Goal: Task Accomplishment & Management: Complete application form

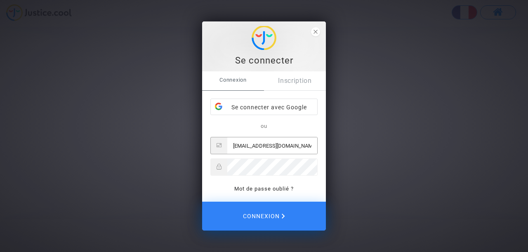
type input "[EMAIL_ADDRESS][DOMAIN_NAME]"
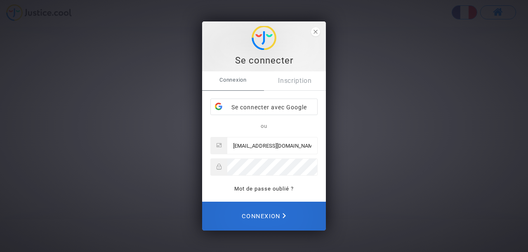
click at [261, 217] on span "Connexion" at bounding box center [264, 216] width 44 height 18
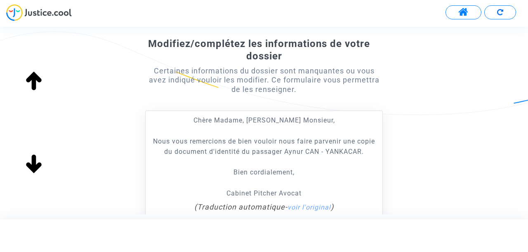
scroll to position [165, 0]
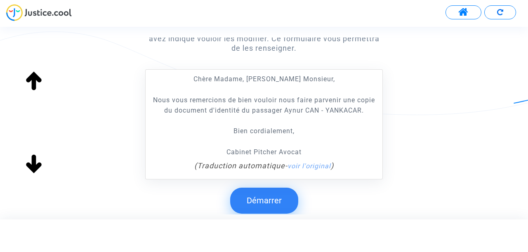
click at [266, 201] on button "Démarrer" at bounding box center [264, 201] width 68 height 26
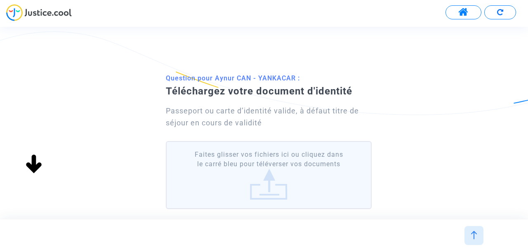
click at [265, 189] on label "Faites glisser vos fichiers ici ou cliquez dans le carré bleu pour téléverser v…" at bounding box center [269, 175] width 206 height 68
click at [0, 0] on input "Faites glisser vos fichiers ici ou cliquez dans le carré bleu pour téléverser v…" at bounding box center [0, 0] width 0 height 0
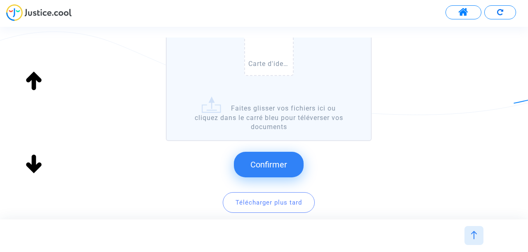
click at [275, 166] on span "Confirmer" at bounding box center [269, 165] width 37 height 10
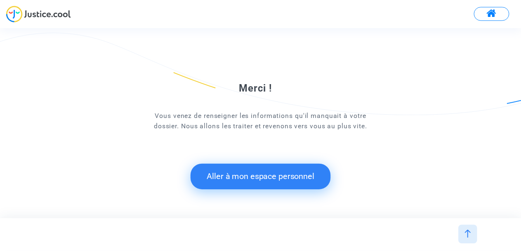
scroll to position [73, 0]
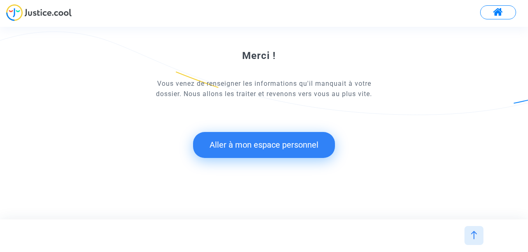
click at [253, 150] on button "Aller à mon espace personnel" at bounding box center [264, 145] width 142 height 26
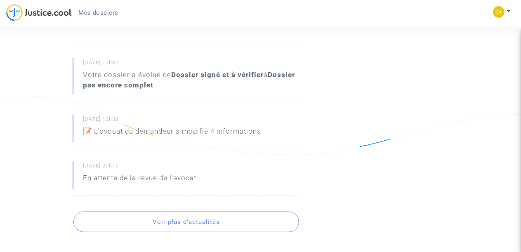
scroll to position [372, 0]
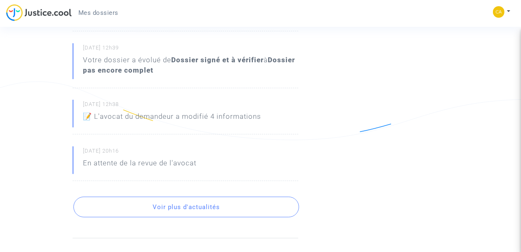
click at [165, 208] on button "Voir plus d'actualités" at bounding box center [186, 207] width 226 height 21
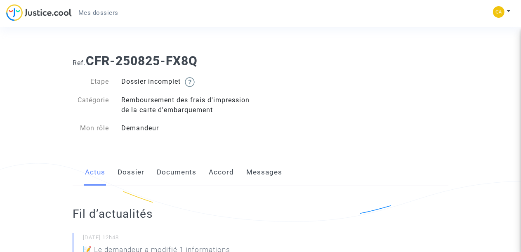
scroll to position [41, 0]
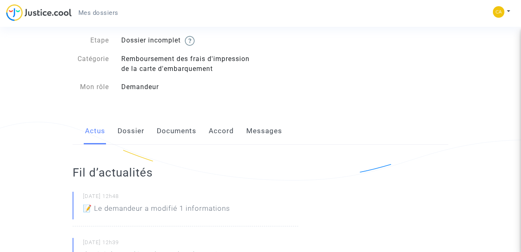
click at [131, 135] on link "Dossier" at bounding box center [131, 131] width 27 height 27
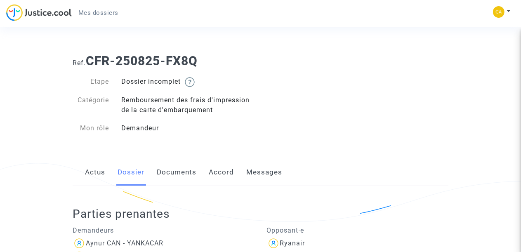
click at [255, 172] on link "Messages" at bounding box center [264, 172] width 36 height 27
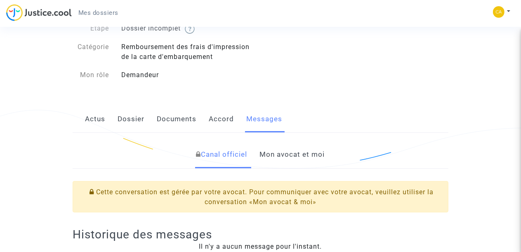
scroll to position [83, 0]
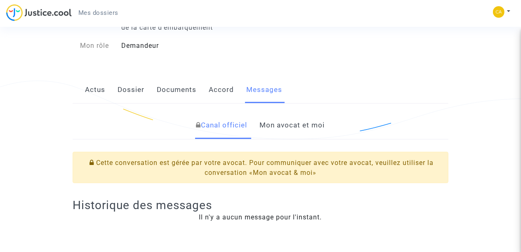
click at [221, 91] on link "Accord" at bounding box center [221, 89] width 25 height 27
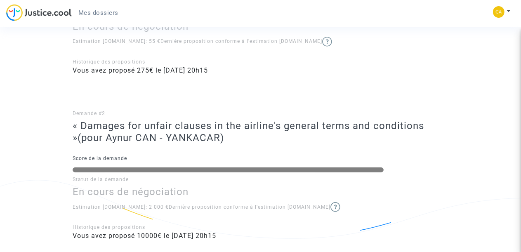
scroll to position [314, 0]
